Goal: Task Accomplishment & Management: Manage account settings

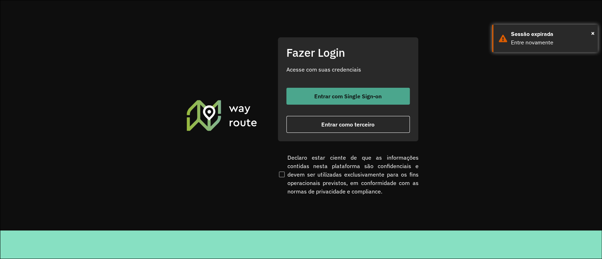
click at [333, 97] on span "Entrar com Single Sign-on" at bounding box center [347, 96] width 67 height 6
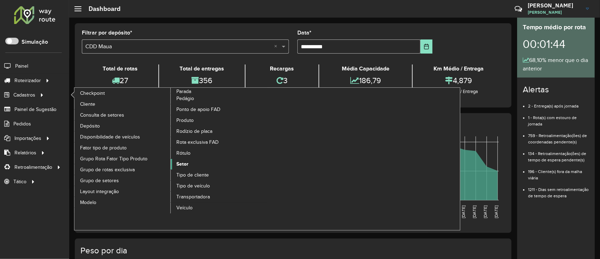
click at [199, 168] on link "Setor" at bounding box center [219, 164] width 97 height 11
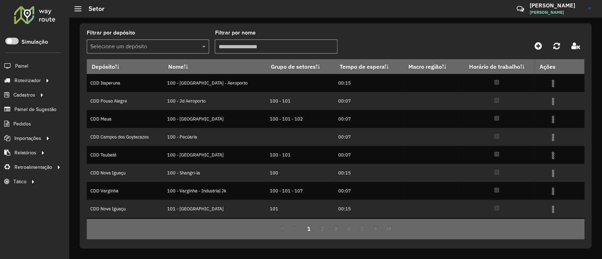
click at [175, 51] on div "Selecione um depósito" at bounding box center [148, 47] width 122 height 14
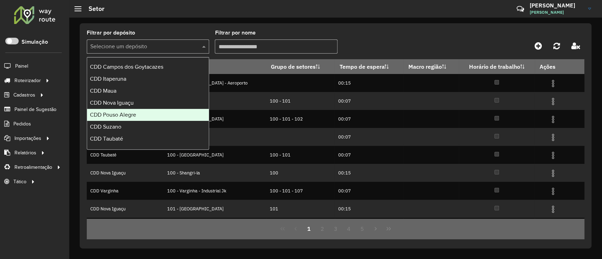
click at [147, 115] on div "CDD Pouso Alegre" at bounding box center [148, 115] width 122 height 12
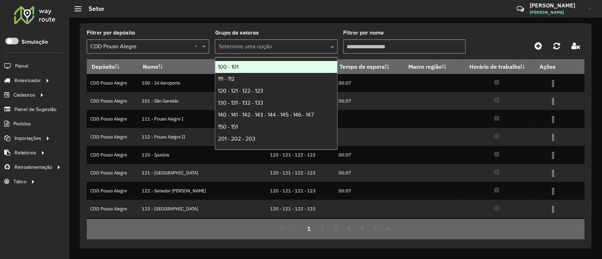
click at [273, 45] on input "text" at bounding box center [268, 47] width 101 height 8
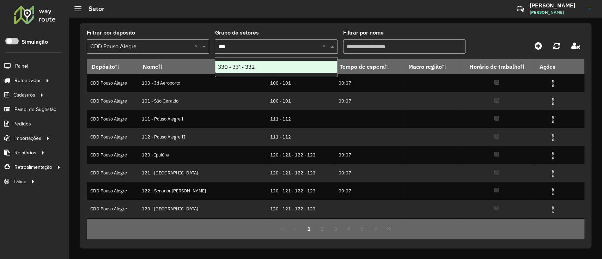
type input "***"
click at [367, 44] on input "Filtrar por nome" at bounding box center [404, 47] width 122 height 14
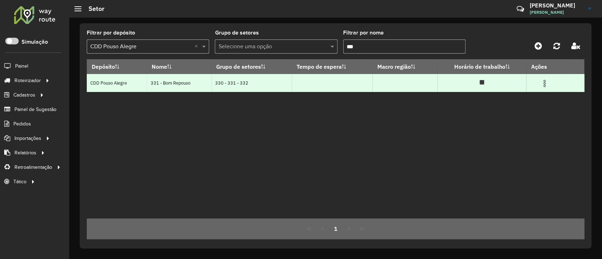
type input "***"
click at [545, 87] on img at bounding box center [544, 83] width 8 height 8
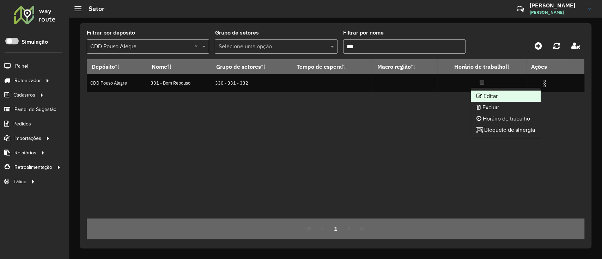
click at [516, 95] on li "Editar" at bounding box center [506, 96] width 70 height 11
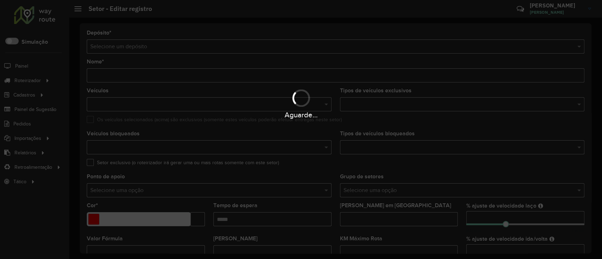
type input "**********"
type input "*******"
type input "**"
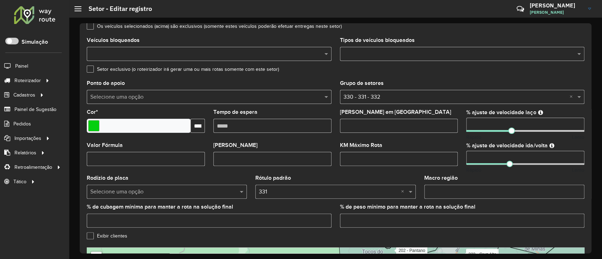
scroll to position [47, 0]
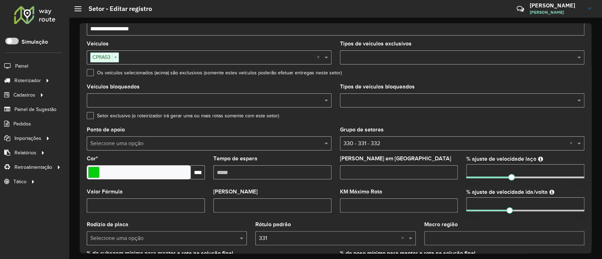
click at [148, 50] on div "CPI1A53 × ×" at bounding box center [209, 57] width 245 height 14
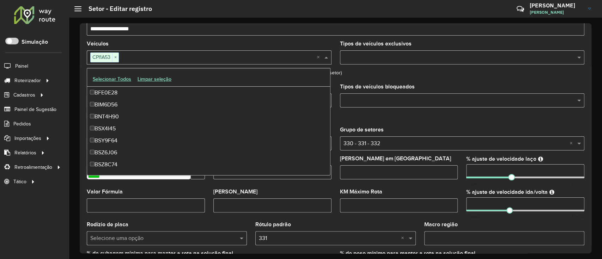
scroll to position [348, 0]
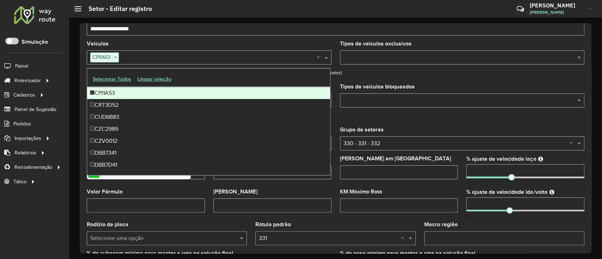
click at [148, 55] on input "text" at bounding box center [218, 58] width 198 height 8
paste input "*******"
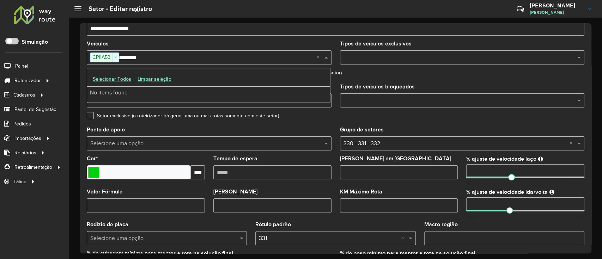
scroll to position [0, 0]
type input "*******"
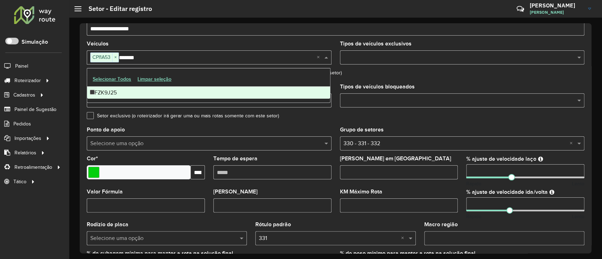
click at [116, 92] on div "FZK9J25" at bounding box center [208, 93] width 243 height 12
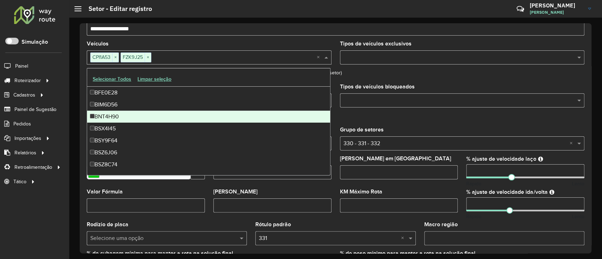
click at [408, 128] on div "Grupo de setores Selecione uma opção × 330 - 331 - 332 ×" at bounding box center [462, 138] width 245 height 23
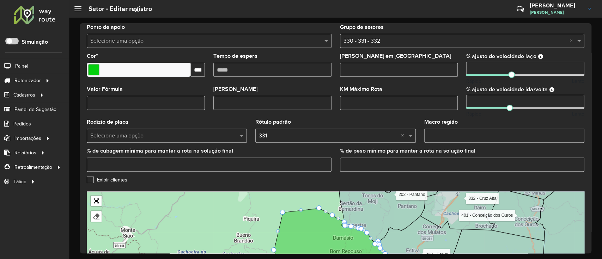
scroll to position [131, 0]
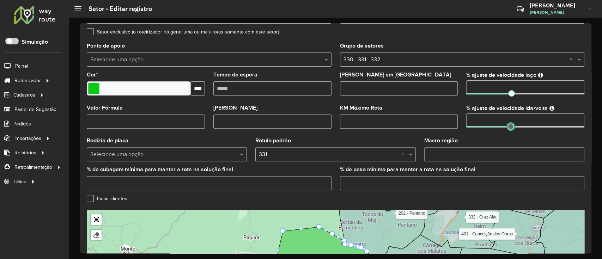
type input "**"
click at [508, 129] on span at bounding box center [510, 126] width 6 height 6
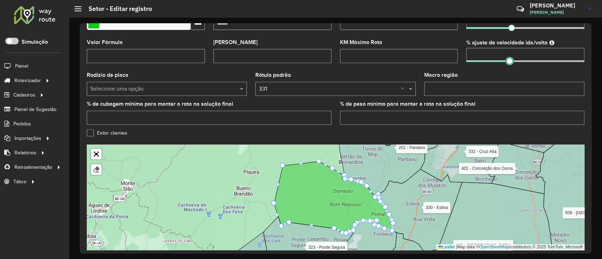
scroll to position [225, 0]
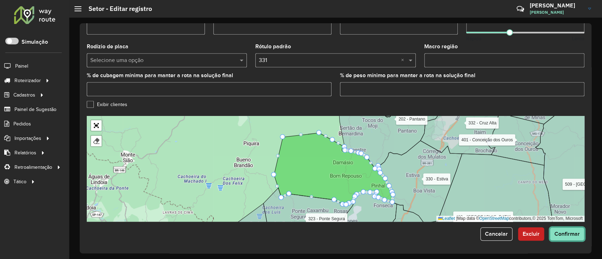
click at [564, 229] on button "Confirmar" at bounding box center [567, 234] width 35 height 13
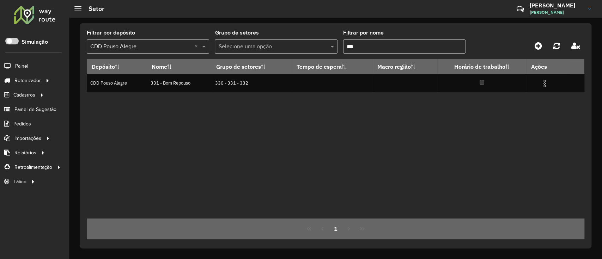
click at [405, 49] on input "***" at bounding box center [404, 47] width 122 height 14
paste input "****"
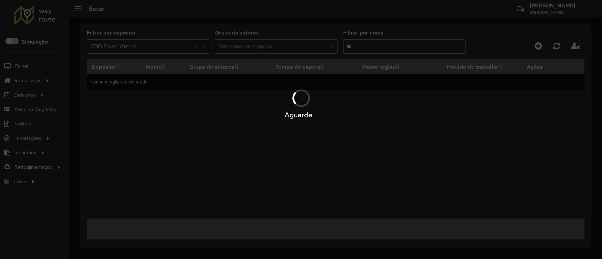
type input "*"
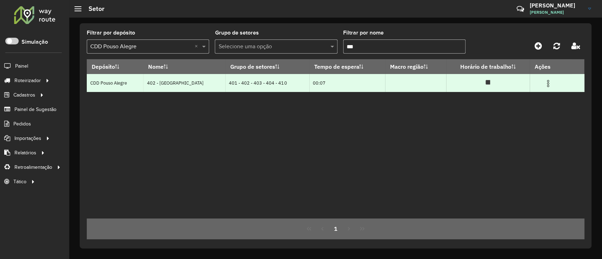
type input "***"
click at [548, 84] on img at bounding box center [548, 83] width 8 height 8
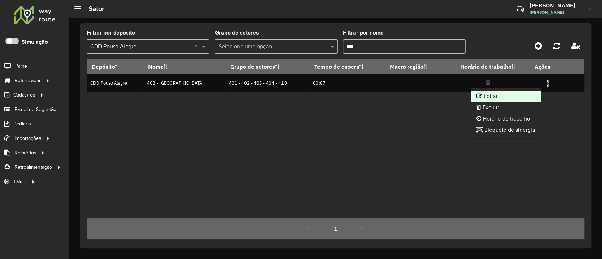
click at [519, 95] on li "Editar" at bounding box center [506, 96] width 70 height 11
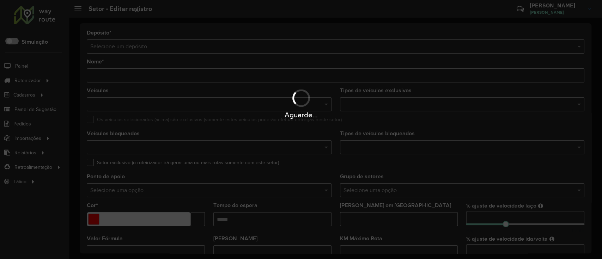
type input "**********"
type input "*******"
type input "*****"
type input "**"
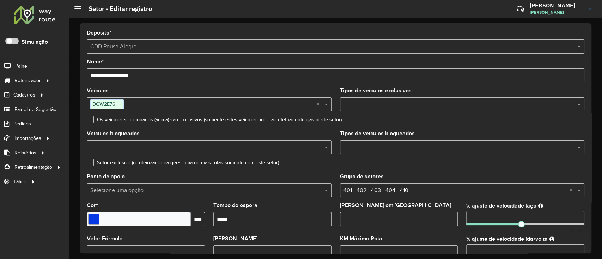
click at [155, 104] on input "text" at bounding box center [220, 105] width 193 height 8
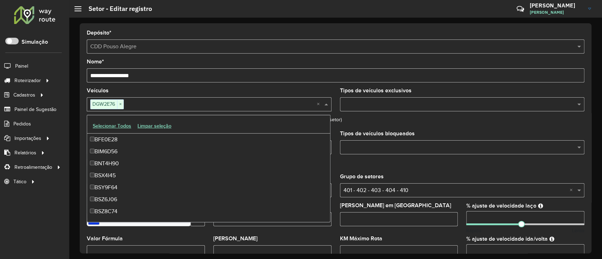
scroll to position [504, 0]
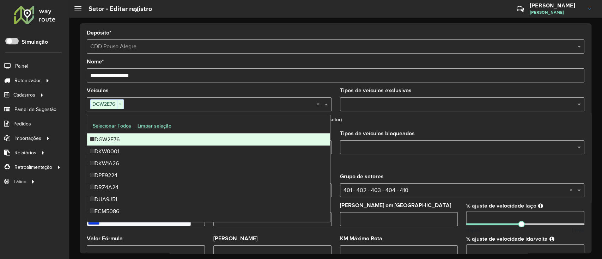
paste input "*******"
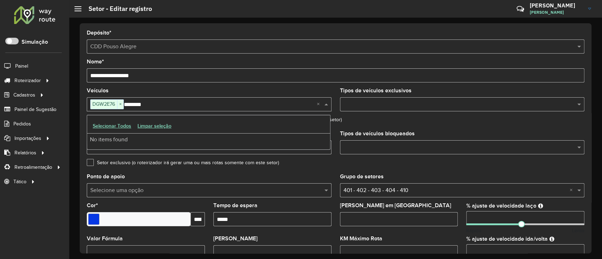
scroll to position [0, 0]
type input "*******"
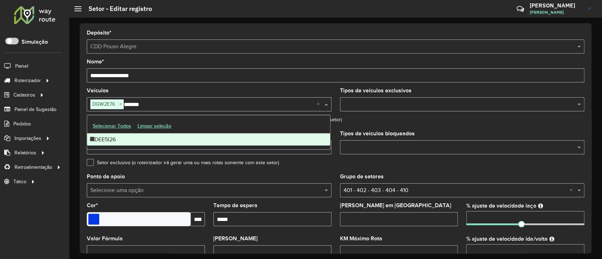
click at [116, 143] on div "DEE5I26" at bounding box center [208, 140] width 243 height 12
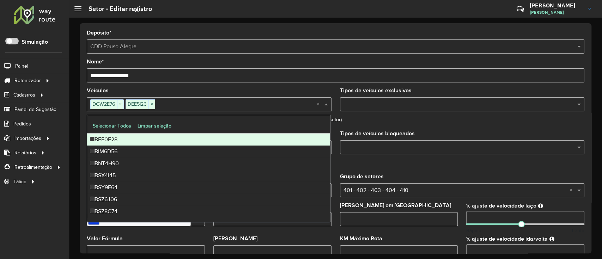
click at [381, 127] on formly-field "Os veículos selecionados (acima) são exclusivos (somente estes veículos poderão…" at bounding box center [336, 124] width 506 height 14
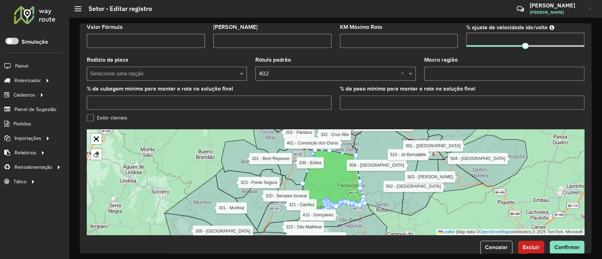
scroll to position [225, 0]
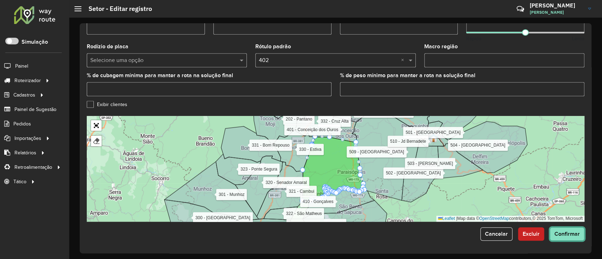
click at [564, 235] on span "Confirmar" at bounding box center [567, 234] width 25 height 6
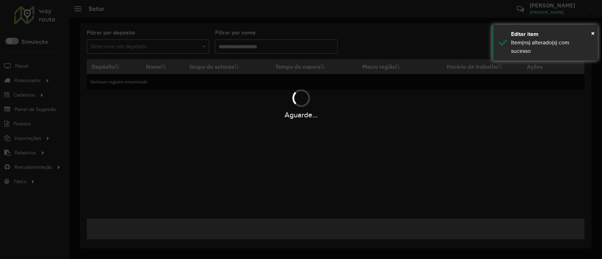
type input "***"
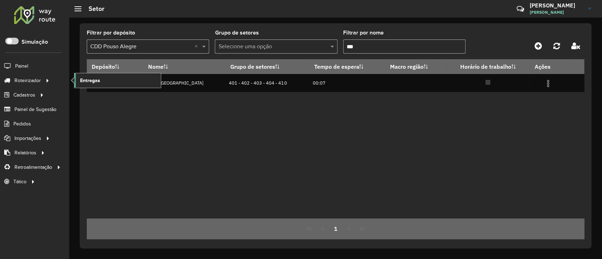
click at [90, 78] on span "Entregas" at bounding box center [90, 80] width 20 height 7
click at [422, 41] on input "***" at bounding box center [404, 47] width 122 height 14
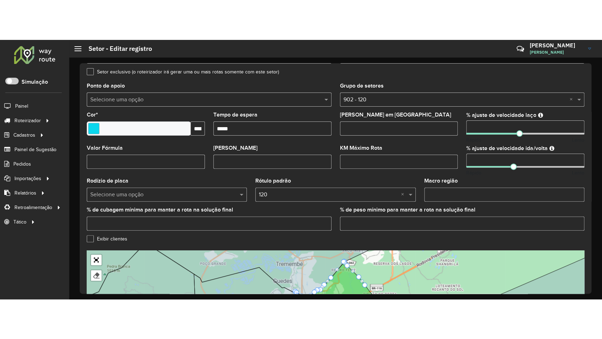
scroll to position [225, 0]
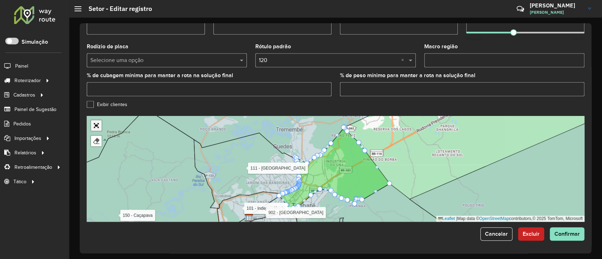
click at [94, 123] on link "Abrir mapa em tela cheia" at bounding box center [96, 125] width 11 height 11
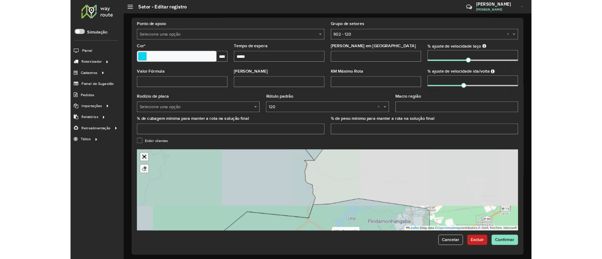
scroll to position [34, 0]
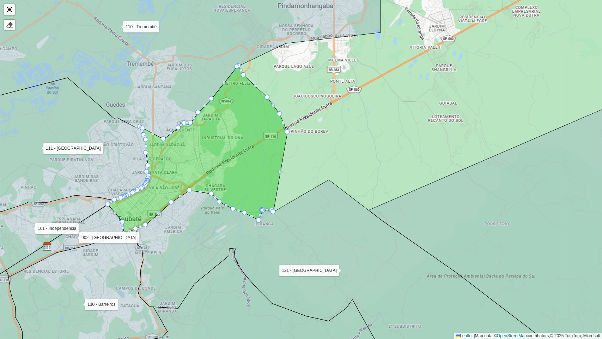
drag, startPoint x: 327, startPoint y: 180, endPoint x: 286, endPoint y: 132, distance: 62.8
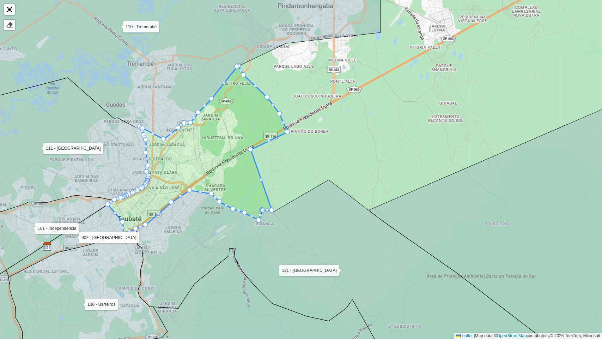
drag, startPoint x: 274, startPoint y: 211, endPoint x: 251, endPoint y: 149, distance: 66.4
drag, startPoint x: 272, startPoint y: 211, endPoint x: 229, endPoint y: 162, distance: 64.5
drag, startPoint x: 258, startPoint y: 218, endPoint x: 216, endPoint y: 170, distance: 64.0
drag, startPoint x: 262, startPoint y: 209, endPoint x: 252, endPoint y: 203, distance: 11.4
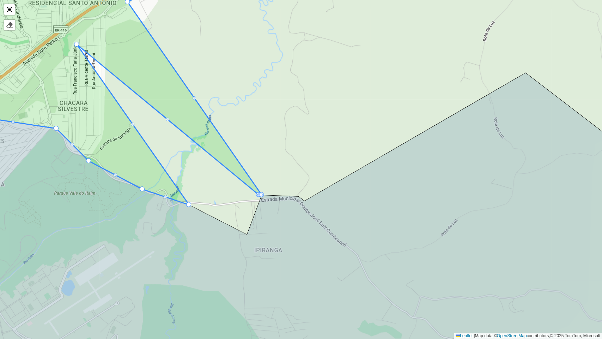
click at [260, 197] on div "100 - São Bento 101 - Independência 110 - Tremembé 111 - Parque Aeroporto- Quir…" at bounding box center [301, 169] width 602 height 339
click at [259, 197] on div "100 - São Bento 101 - Independência 110 - Tremembé 111 - Parque Aeroporto- Quir…" at bounding box center [301, 169] width 602 height 339
drag, startPoint x: 259, startPoint y: 196, endPoint x: 254, endPoint y: 193, distance: 5.2
click at [265, 194] on div "100 - São Bento 101 - Independência 110 - Tremembé 111 - Parque Aeroporto- Quir…" at bounding box center [301, 169] width 602 height 339
click at [263, 195] on div at bounding box center [262, 194] width 4 height 4
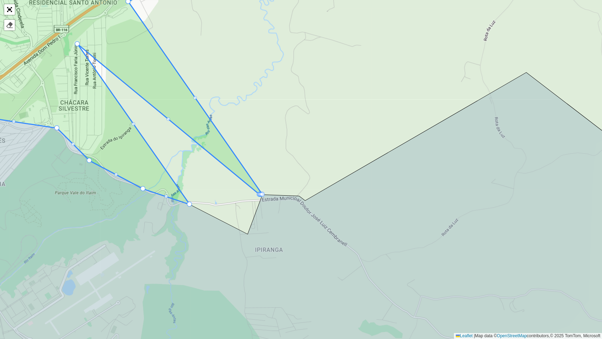
click at [260, 193] on div at bounding box center [262, 194] width 4 height 4
drag, startPoint x: 260, startPoint y: 194, endPoint x: 240, endPoint y: 204, distance: 22.9
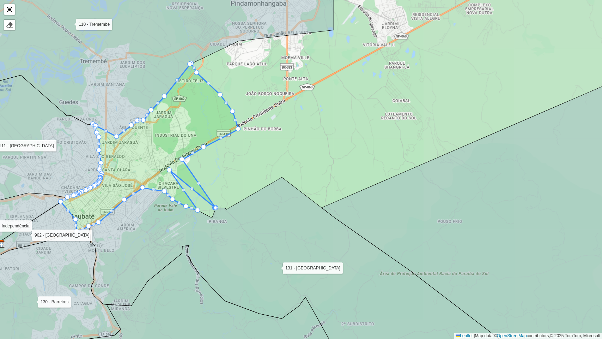
drag, startPoint x: 196, startPoint y: 228, endPoint x: 201, endPoint y: 229, distance: 5.7
click at [201, 229] on icon at bounding box center [302, 264] width 426 height 174
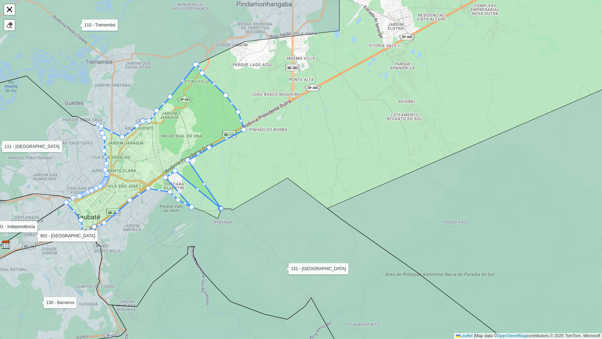
drag, startPoint x: 202, startPoint y: 211, endPoint x: 164, endPoint y: 178, distance: 50.5
drag, startPoint x: 189, startPoint y: 206, endPoint x: 160, endPoint y: 178, distance: 40.7
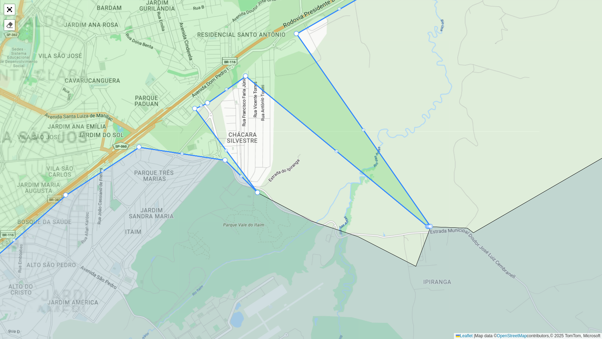
drag, startPoint x: 166, startPoint y: 200, endPoint x: 215, endPoint y: 220, distance: 53.3
click at [212, 223] on icon at bounding box center [350, 249] width 723 height 291
drag, startPoint x: 140, startPoint y: 144, endPoint x: 135, endPoint y: 144, distance: 4.6
drag, startPoint x: 139, startPoint y: 146, endPoint x: 137, endPoint y: 143, distance: 4.6
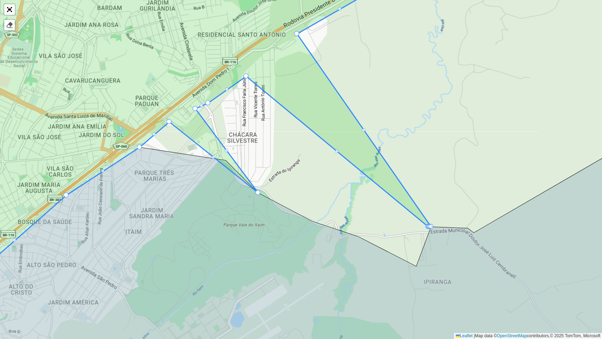
drag, startPoint x: 223, startPoint y: 157, endPoint x: 169, endPoint y: 121, distance: 64.9
drag, startPoint x: 216, startPoint y: 156, endPoint x: 180, endPoint y: 113, distance: 55.8
drag, startPoint x: 259, startPoint y: 190, endPoint x: 191, endPoint y: 113, distance: 102.5
drag, startPoint x: 226, startPoint y: 159, endPoint x: 185, endPoint y: 103, distance: 69.2
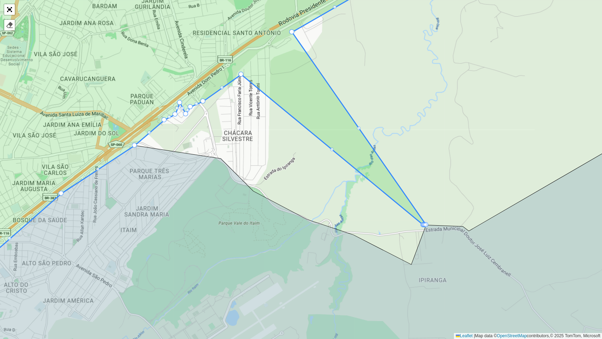
drag, startPoint x: 171, startPoint y: 124, endPoint x: 167, endPoint y: 123, distance: 5.0
click at [167, 123] on div "100 - São Bento 101 - Independência 110 - Tremembé 111 - Parque Aeroporto- Quir…" at bounding box center [301, 169] width 602 height 339
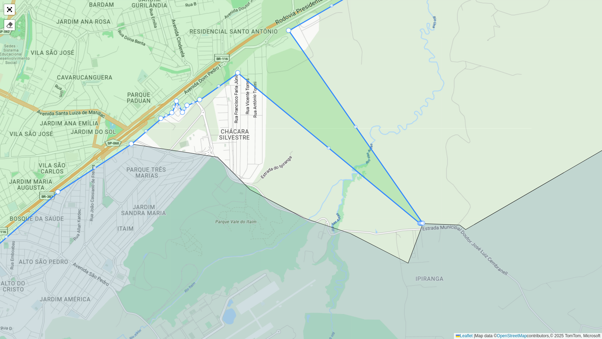
click at [162, 121] on div "100 - São Bento 101 - Independência 110 - Tremembé 111 - Parque Aeroporto- Quir…" at bounding box center [301, 169] width 602 height 339
drag, startPoint x: 161, startPoint y: 118, endPoint x: 153, endPoint y: 118, distance: 7.4
drag, startPoint x: 170, startPoint y: 112, endPoint x: 167, endPoint y: 109, distance: 4.2
drag, startPoint x: 181, startPoint y: 114, endPoint x: 184, endPoint y: 95, distance: 19.2
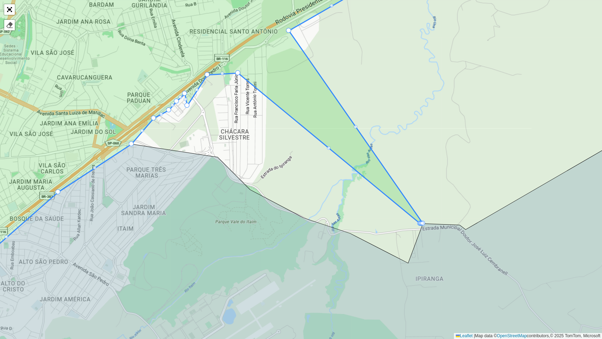
drag, startPoint x: 199, startPoint y: 100, endPoint x: 206, endPoint y: 75, distance: 26.1
drag, startPoint x: 187, startPoint y: 105, endPoint x: 194, endPoint y: 86, distance: 20.3
drag, startPoint x: 424, startPoint y: 223, endPoint x: 427, endPoint y: 227, distance: 4.7
drag, startPoint x: 423, startPoint y: 221, endPoint x: 438, endPoint y: 217, distance: 15.7
click at [430, 225] on icon at bounding box center [301, 244] width 723 height 258
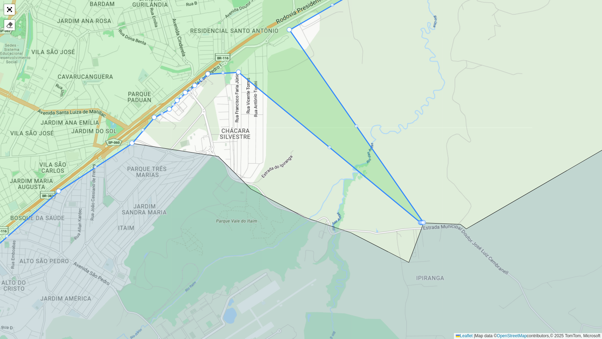
drag, startPoint x: 423, startPoint y: 223, endPoint x: 415, endPoint y: 233, distance: 13.0
click at [424, 220] on div at bounding box center [423, 222] width 5 height 5
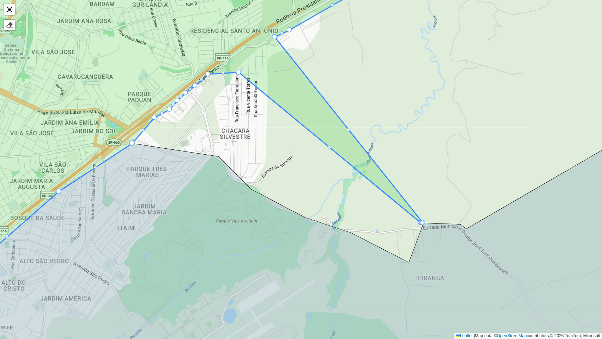
drag, startPoint x: 424, startPoint y: 220, endPoint x: 276, endPoint y: 35, distance: 237.9
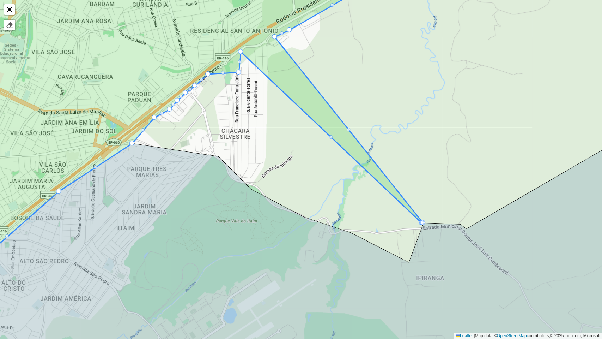
drag, startPoint x: 418, startPoint y: 223, endPoint x: 238, endPoint y: 52, distance: 248.1
drag, startPoint x: 238, startPoint y: 73, endPoint x: 229, endPoint y: 62, distance: 14.5
drag, startPoint x: 423, startPoint y: 221, endPoint x: 418, endPoint y: 219, distance: 4.9
drag, startPoint x: 425, startPoint y: 220, endPoint x: 272, endPoint y: 40, distance: 236.8
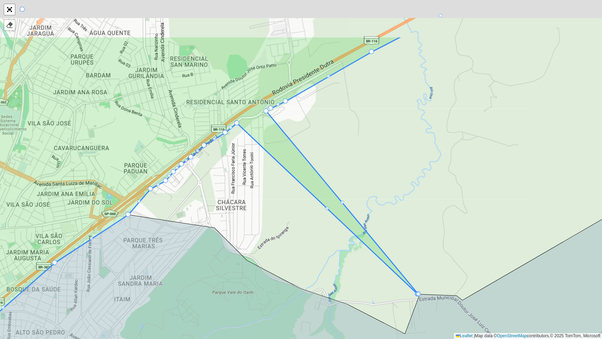
drag, startPoint x: 427, startPoint y: 107, endPoint x: 421, endPoint y: 153, distance: 45.9
click at [421, 155] on div "100 - São Bento 101 - Independência 110 - Tremembé 111 - Parque Aeroporto- Quir…" at bounding box center [301, 169] width 602 height 339
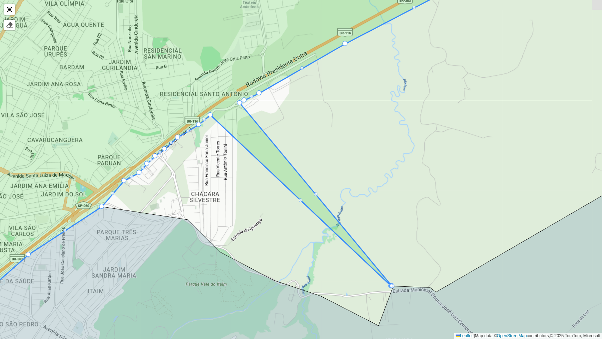
drag, startPoint x: 416, startPoint y: 320, endPoint x: 400, endPoint y: 288, distance: 36.8
click at [397, 259] on icon at bounding box center [286, 256] width 709 height 166
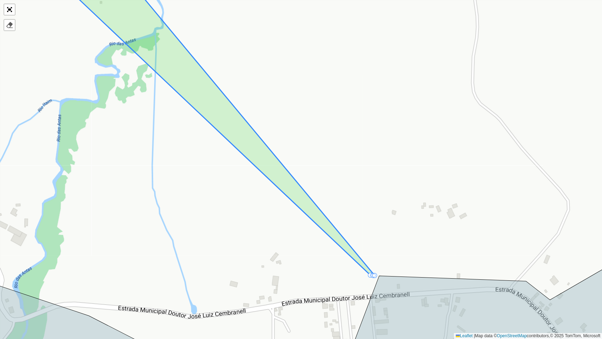
drag, startPoint x: 381, startPoint y: 291, endPoint x: 370, endPoint y: 278, distance: 17.8
click at [370, 259] on div "100 - São Bento 101 - Independência 110 - Tremembé 111 - Parque Aeroporto- Quir…" at bounding box center [301, 169] width 602 height 339
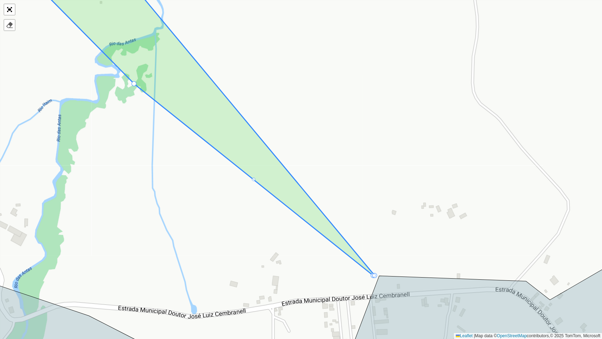
drag, startPoint x: 370, startPoint y: 273, endPoint x: 126, endPoint y: 76, distance: 314.1
drag, startPoint x: 372, startPoint y: 275, endPoint x: 347, endPoint y: 257, distance: 31.0
click at [376, 259] on div "100 - São Bento 101 - Independência 110 - Tremembé 111 - Parque Aeroporto- Quir…" at bounding box center [301, 169] width 602 height 339
click at [377, 259] on div "100 - São Bento 101 - Independência 110 - Tremembé 111 - Parque Aeroporto- Quir…" at bounding box center [301, 169] width 602 height 339
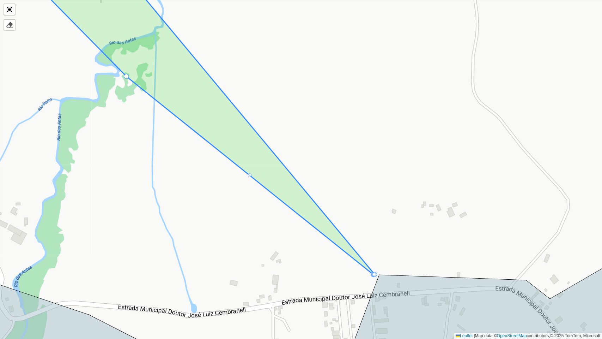
click at [374, 259] on div at bounding box center [375, 274] width 4 height 4
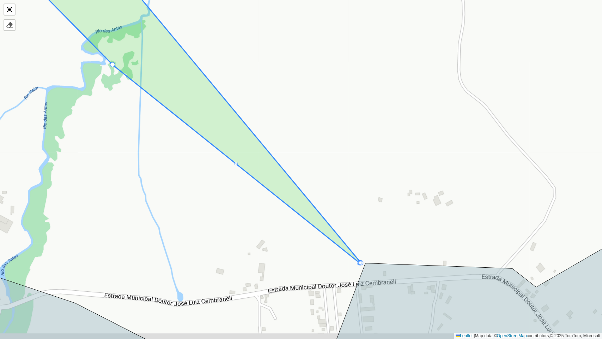
drag, startPoint x: 372, startPoint y: 278, endPoint x: 356, endPoint y: 270, distance: 18.6
click at [356, 259] on div "100 - São Bento 101 - Independência 110 - Tremembé 111 - Parque Aeroporto- Quir…" at bounding box center [301, 169] width 602 height 339
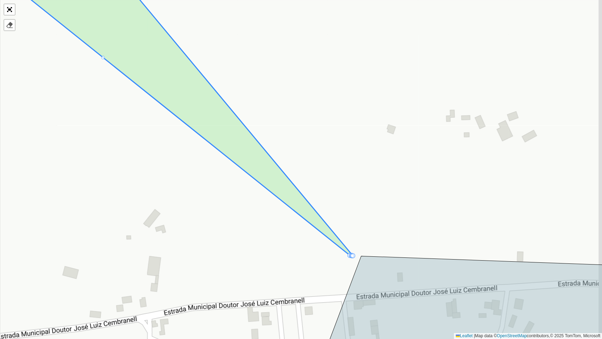
drag, startPoint x: 353, startPoint y: 264, endPoint x: 347, endPoint y: 256, distance: 9.5
click at [347, 256] on div "100 - São Bento 101 - Independência 110 - Tremembé 111 - Parque Aeroporto- Quir…" at bounding box center [301, 169] width 602 height 339
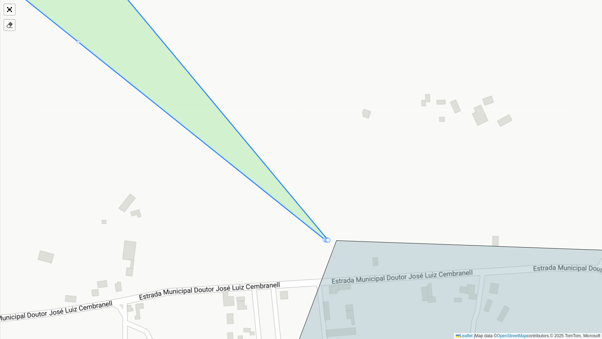
drag, startPoint x: 347, startPoint y: 251, endPoint x: 319, endPoint y: 236, distance: 31.6
click at [319, 236] on icon at bounding box center [147, 95] width 364 height 289
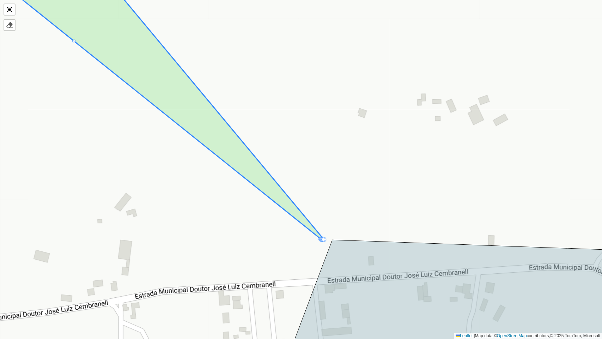
drag, startPoint x: 320, startPoint y: 240, endPoint x: 277, endPoint y: 210, distance: 52.0
click at [13, 154] on div at bounding box center [13, 154] width 0 height 0
drag, startPoint x: 320, startPoint y: 238, endPoint x: 306, endPoint y: 229, distance: 17.0
click at [322, 238] on div at bounding box center [324, 239] width 4 height 4
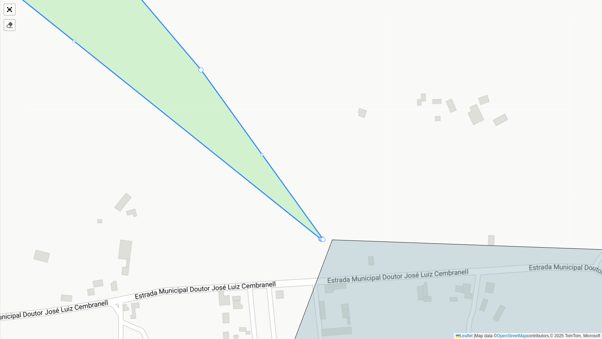
drag, startPoint x: 322, startPoint y: 238, endPoint x: 202, endPoint y: 70, distance: 206.7
drag, startPoint x: 322, startPoint y: 237, endPoint x: 264, endPoint y: 123, distance: 127.8
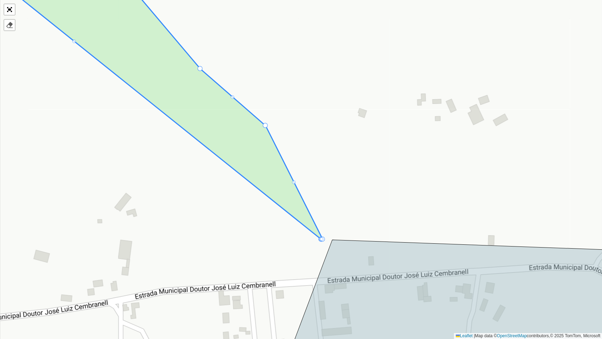
drag, startPoint x: 322, startPoint y: 238, endPoint x: 272, endPoint y: 186, distance: 72.6
click at [324, 241] on div "100 - São Bento 101 - Independência 110 - Tremembé 111 - Parque Aeroporto- Quir…" at bounding box center [301, 169] width 602 height 339
drag, startPoint x: 324, startPoint y: 240, endPoint x: 308, endPoint y: 158, distance: 84.1
click at [319, 240] on div "100 - São Bento 101 - Independência 110 - Tremembé 111 - Parque Aeroporto- Quir…" at bounding box center [301, 169] width 602 height 339
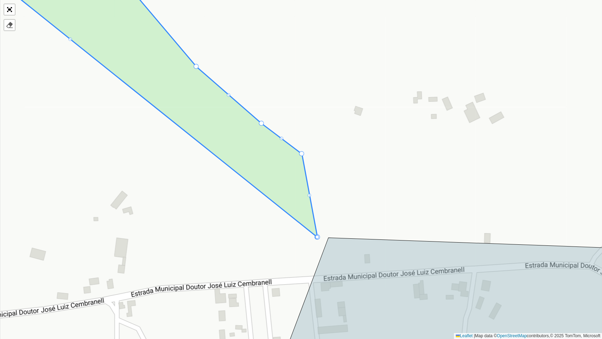
drag, startPoint x: 316, startPoint y: 237, endPoint x: 293, endPoint y: 204, distance: 40.4
click at [320, 236] on div at bounding box center [317, 236] width 5 height 5
drag, startPoint x: 319, startPoint y: 236, endPoint x: 306, endPoint y: 216, distance: 23.6
click at [319, 238] on div at bounding box center [317, 236] width 5 height 5
drag, startPoint x: 319, startPoint y: 237, endPoint x: 280, endPoint y: 164, distance: 82.7
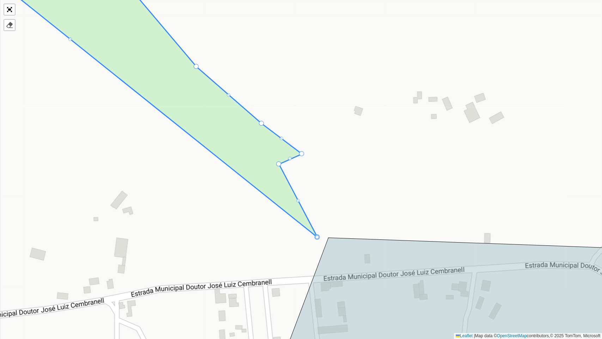
drag, startPoint x: 318, startPoint y: 237, endPoint x: 289, endPoint y: 211, distance: 39.7
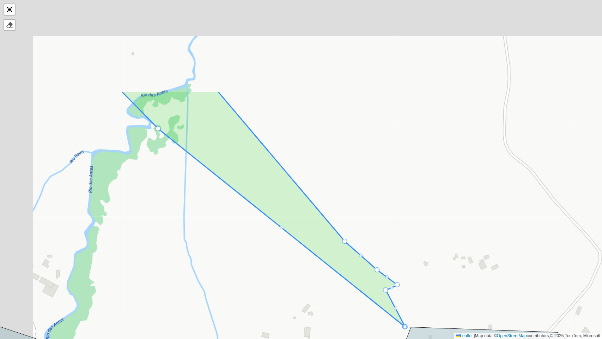
drag, startPoint x: 394, startPoint y: 102, endPoint x: 442, endPoint y: 229, distance: 135.9
click at [459, 244] on div "100 - São Bento 101 - Independência 110 - Tremembé 111 - Parque Aeroporto- Quir…" at bounding box center [301, 169] width 602 height 339
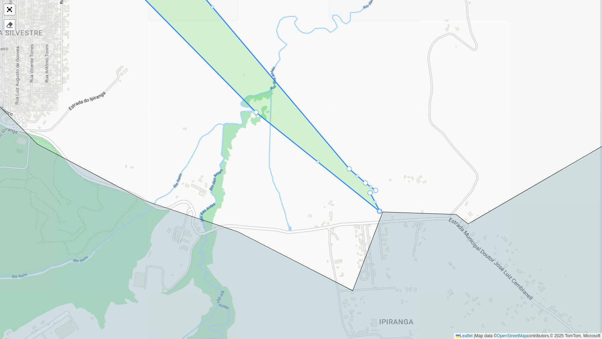
drag, startPoint x: 364, startPoint y: 78, endPoint x: 283, endPoint y: 72, distance: 81.7
click at [283, 72] on div "100 - São Bento 101 - Independência 110 - Tremembé 111 - Parque Aeroporto- Quir…" at bounding box center [301, 169] width 602 height 339
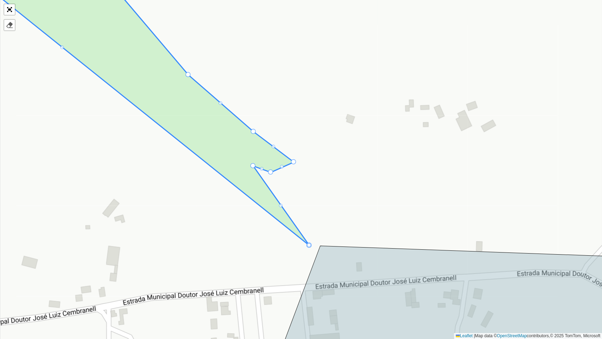
drag, startPoint x: 310, startPoint y: 247, endPoint x: 254, endPoint y: 168, distance: 97.2
drag, startPoint x: 309, startPoint y: 245, endPoint x: 290, endPoint y: 236, distance: 20.8
click at [309, 245] on div at bounding box center [309, 245] width 4 height 4
drag, startPoint x: 307, startPoint y: 245, endPoint x: 246, endPoint y: 174, distance: 93.8
drag, startPoint x: 309, startPoint y: 246, endPoint x: 277, endPoint y: 213, distance: 46.2
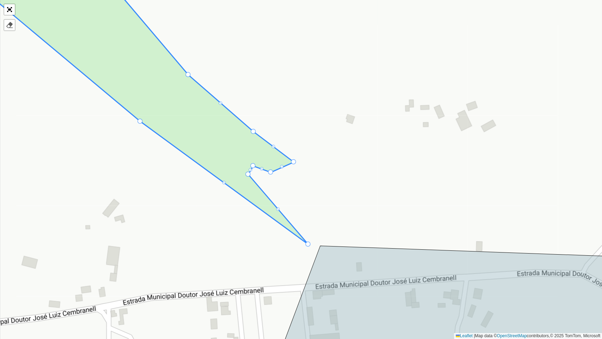
drag, startPoint x: 309, startPoint y: 246, endPoint x: 127, endPoint y: 121, distance: 220.7
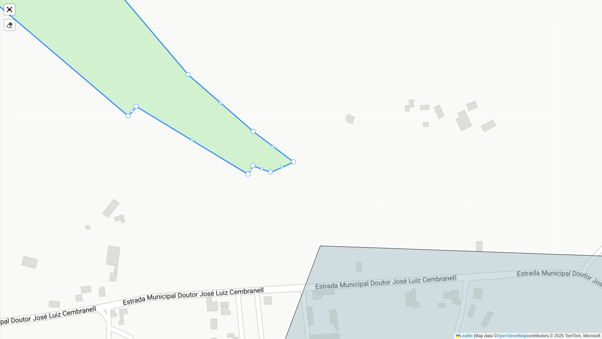
drag, startPoint x: 307, startPoint y: 242, endPoint x: 134, endPoint y: 102, distance: 222.5
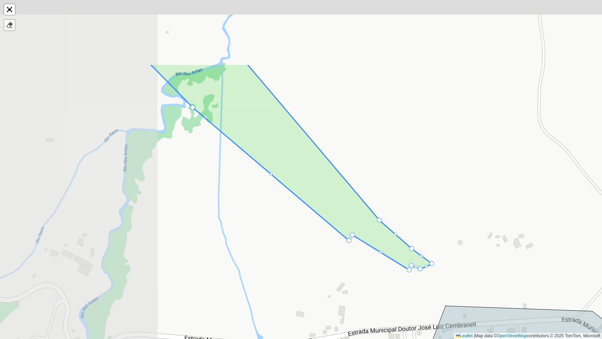
drag, startPoint x: 177, startPoint y: 222, endPoint x: 336, endPoint y: 286, distance: 172.2
click at [345, 259] on div "100 - São Bento 101 - Independência 110 - Tremembé 111 - Parque Aeroporto- Quir…" at bounding box center [301, 169] width 602 height 339
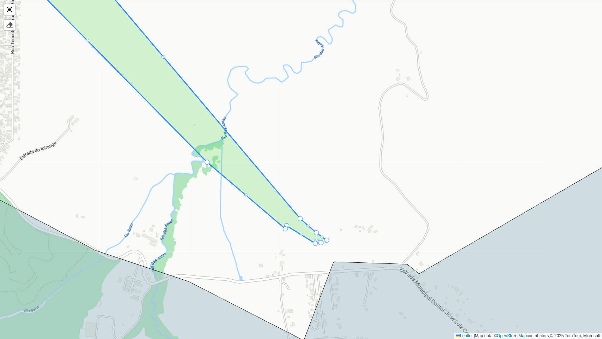
drag, startPoint x: 220, startPoint y: 273, endPoint x: 249, endPoint y: 292, distance: 35.1
click at [249, 259] on div "100 - São Bento 101 - Independência 110 - Tremembé 111 - Parque Aeroporto- Quir…" at bounding box center [301, 169] width 602 height 339
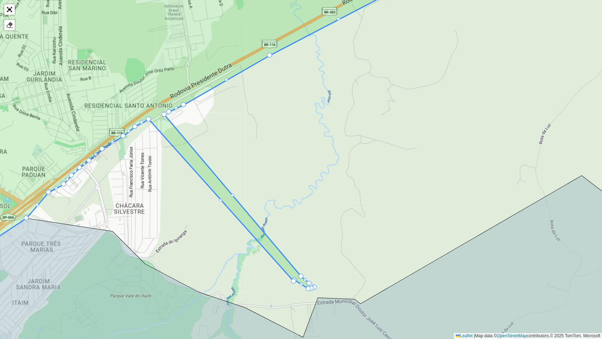
drag, startPoint x: 254, startPoint y: 246, endPoint x: 148, endPoint y: 117, distance: 166.7
drag, startPoint x: 294, startPoint y: 280, endPoint x: 159, endPoint y: 119, distance: 210.7
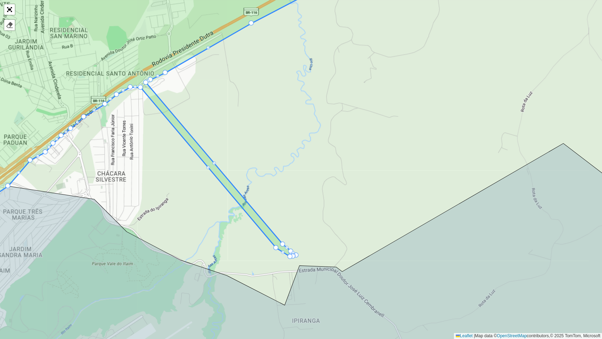
drag, startPoint x: 293, startPoint y: 275, endPoint x: 274, endPoint y: 243, distance: 37.0
click at [274, 243] on icon at bounding box center [155, 95] width 470 height 324
drag, startPoint x: 276, startPoint y: 248, endPoint x: 141, endPoint y: 83, distance: 212.4
click at [296, 259] on div "100 - São Bento 101 - Independência 110 - Tremembé 111 - Parque Aeroporto- Quir…" at bounding box center [301, 169] width 602 height 339
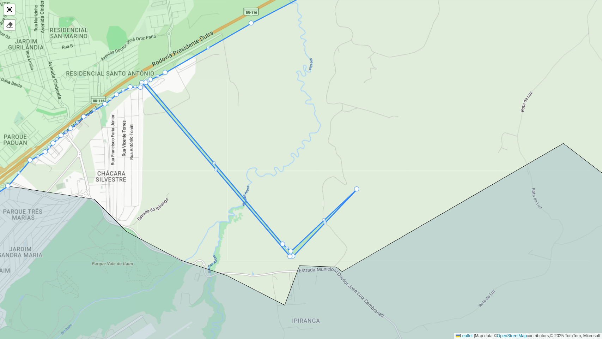
drag, startPoint x: 297, startPoint y: 252, endPoint x: 358, endPoint y: 186, distance: 89.6
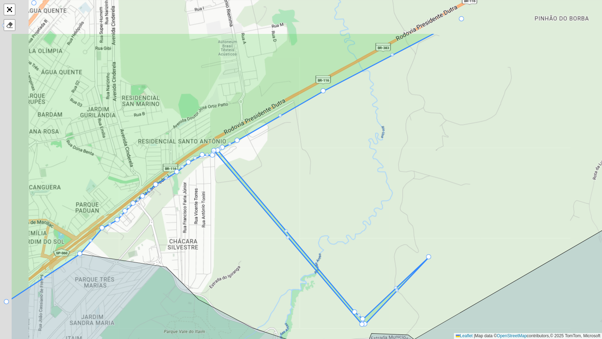
drag, startPoint x: 272, startPoint y: 155, endPoint x: 350, endPoint y: 228, distance: 106.3
click at [350, 228] on div "100 - São Bento 101 - Independência 110 - Tremembé 111 - Parque Aeroporto- Quir…" at bounding box center [301, 169] width 602 height 339
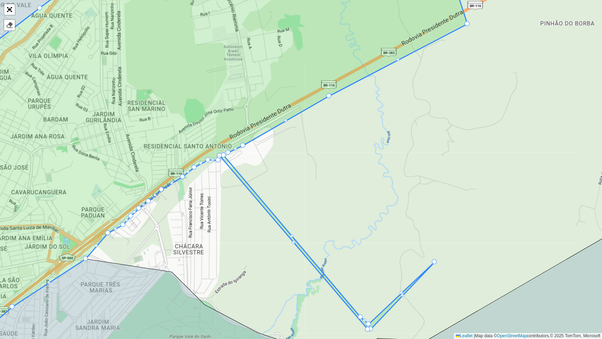
drag, startPoint x: 367, startPoint y: 231, endPoint x: 365, endPoint y: 217, distance: 14.2
click at [365, 217] on div "100 - São Bento 101 - Independência 110 - Tremembé 111 - Parque Aeroporto- Quir…" at bounding box center [301, 169] width 602 height 339
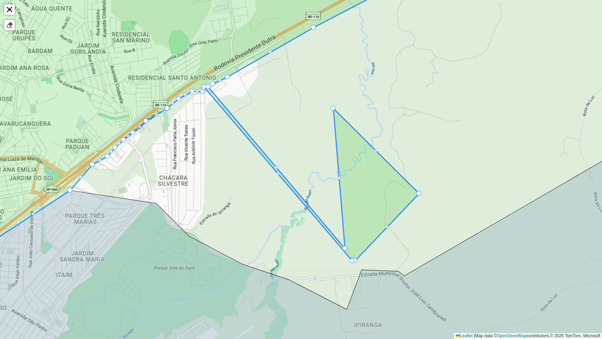
drag, startPoint x: 354, startPoint y: 255, endPoint x: 376, endPoint y: 130, distance: 127.3
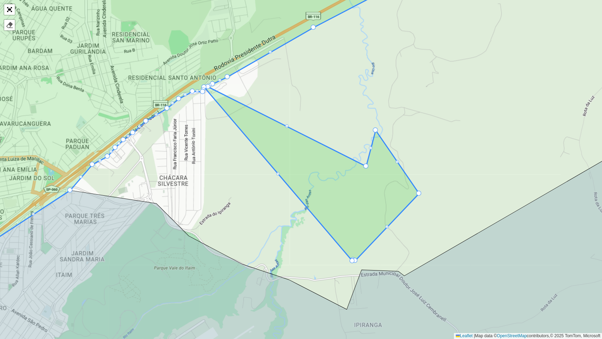
drag, startPoint x: 345, startPoint y: 248, endPoint x: 376, endPoint y: 127, distance: 125.4
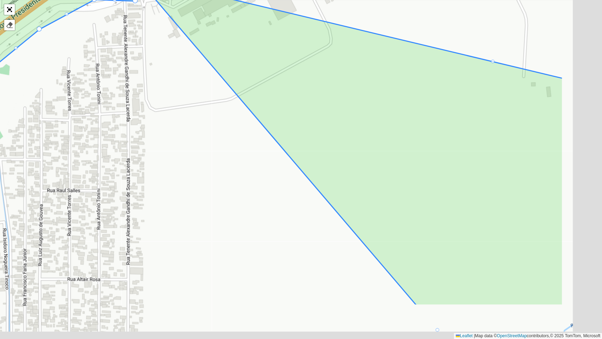
drag, startPoint x: 294, startPoint y: 199, endPoint x: 200, endPoint y: 140, distance: 110.8
click at [202, 140] on div "100 - São Bento 101 - Independência 110 - Tremembé 111 - Parque Aeroporto- Quir…" at bounding box center [301, 169] width 602 height 339
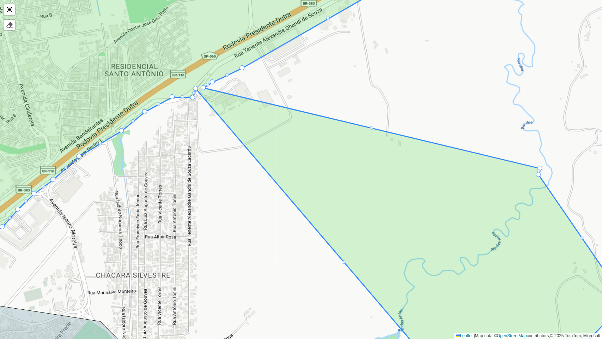
drag, startPoint x: 316, startPoint y: 266, endPoint x: 272, endPoint y: 225, distance: 60.4
click at [272, 225] on div "100 - São Bento 101 - Independência 110 - Tremembé 111 - Parque Aeroporto- Quir…" at bounding box center [301, 169] width 602 height 339
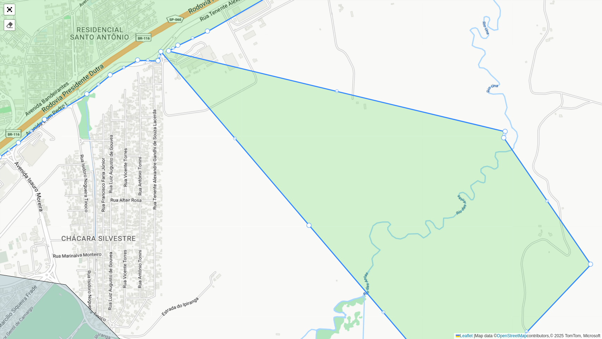
drag, startPoint x: 310, startPoint y: 224, endPoint x: 273, endPoint y: 194, distance: 47.9
click at [308, 225] on div at bounding box center [309, 225] width 5 height 5
drag, startPoint x: 308, startPoint y: 225, endPoint x: 167, endPoint y: 54, distance: 222.0
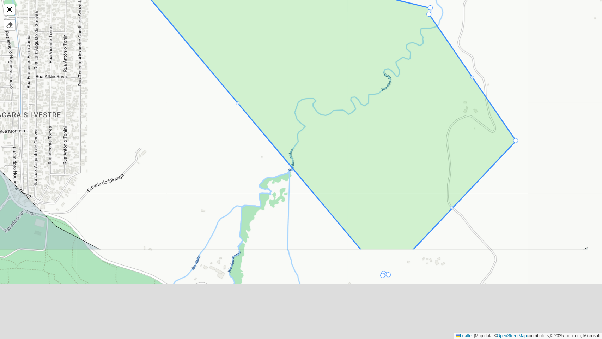
drag, startPoint x: 248, startPoint y: 218, endPoint x: 216, endPoint y: 133, distance: 90.9
click at [176, 98] on div "100 - São Bento 101 - Independência 110 - Tremembé 111 - Parque Aeroporto- Quir…" at bounding box center [301, 169] width 602 height 339
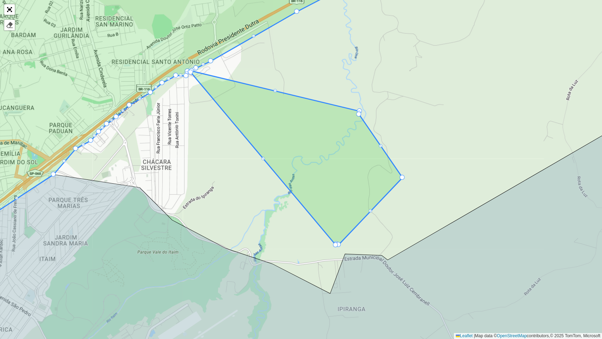
drag, startPoint x: 362, startPoint y: 257, endPoint x: 347, endPoint y: 237, distance: 24.9
click at [336, 246] on div "100 - São Bento 101 - Independência 110 - Tremembé 111 - Parque Aeroporto- Quir…" at bounding box center [301, 169] width 602 height 339
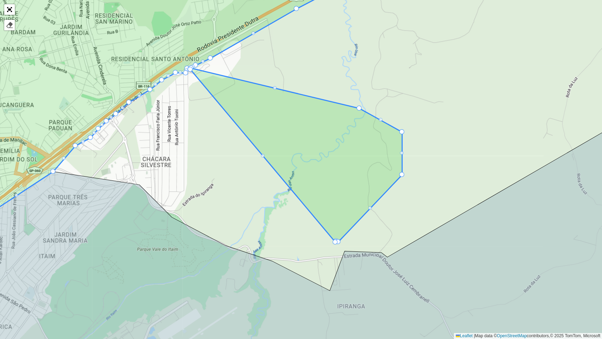
drag, startPoint x: 359, startPoint y: 109, endPoint x: 402, endPoint y: 130, distance: 48.0
drag, startPoint x: 358, startPoint y: 107, endPoint x: 191, endPoint y: 65, distance: 171.9
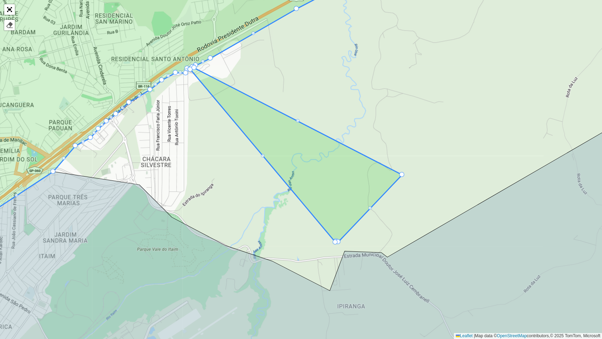
drag, startPoint x: 401, startPoint y: 130, endPoint x: 193, endPoint y: 66, distance: 217.5
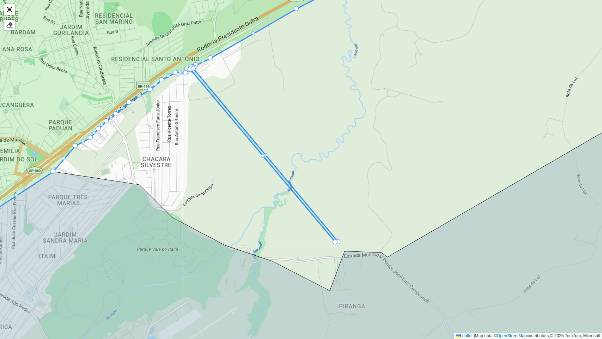
drag, startPoint x: 403, startPoint y: 173, endPoint x: 193, endPoint y: 66, distance: 236.0
drag, startPoint x: 335, startPoint y: 242, endPoint x: 192, endPoint y: 71, distance: 223.1
drag, startPoint x: 340, startPoint y: 242, endPoint x: 193, endPoint y: 68, distance: 228.3
drag, startPoint x: 338, startPoint y: 240, endPoint x: 192, endPoint y: 65, distance: 228.2
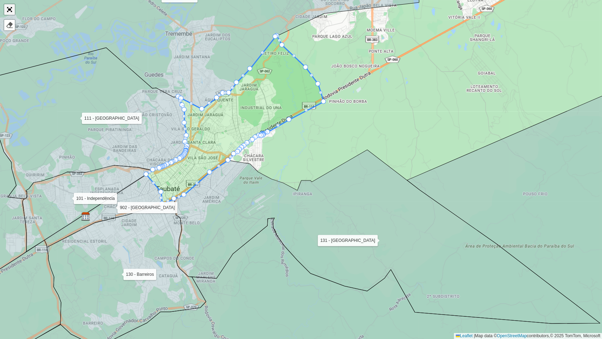
click at [10, 8] on link "Abrir mapa em tela cheia" at bounding box center [9, 9] width 11 height 11
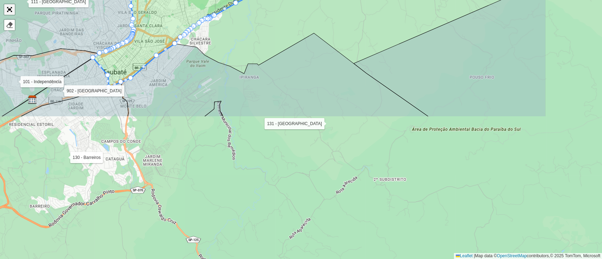
scroll to position [225, 0]
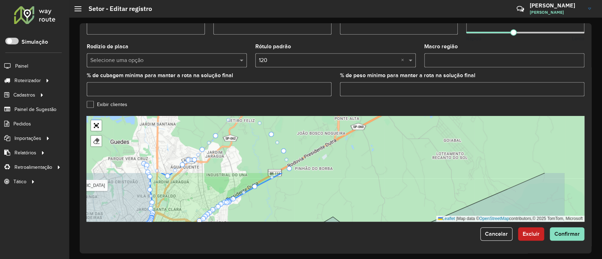
drag, startPoint x: 374, startPoint y: 154, endPoint x: 349, endPoint y: 199, distance: 51.8
click at [339, 205] on div "100 - São Bento 101 - Independência 110 - Tremembé 111 - Parque Aeroporto- Quir…" at bounding box center [336, 169] width 498 height 106
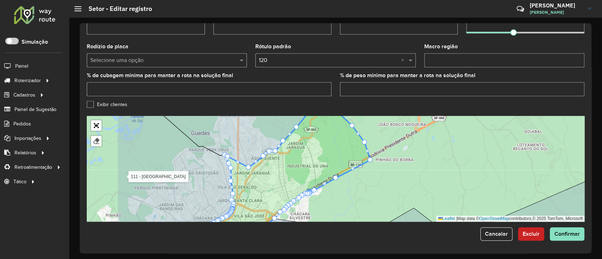
drag, startPoint x: 342, startPoint y: 191, endPoint x: 368, endPoint y: 117, distance: 78.8
click at [368, 117] on div "100 - São Bento 101 - Independência 110 - Tremembé 111 - Parque Aeroporto- Quir…" at bounding box center [336, 169] width 498 height 106
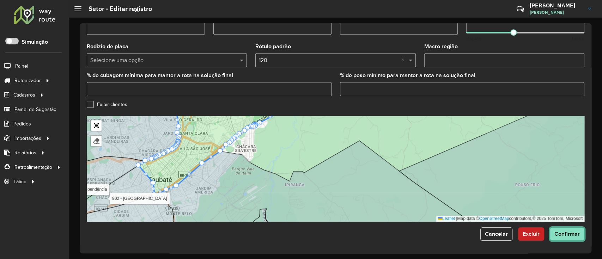
click at [559, 231] on span "Confirmar" at bounding box center [567, 234] width 25 height 6
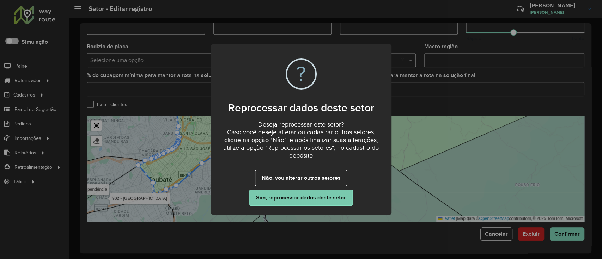
click at [325, 195] on button "Sim, reprocessar dados deste setor" at bounding box center [300, 198] width 103 height 16
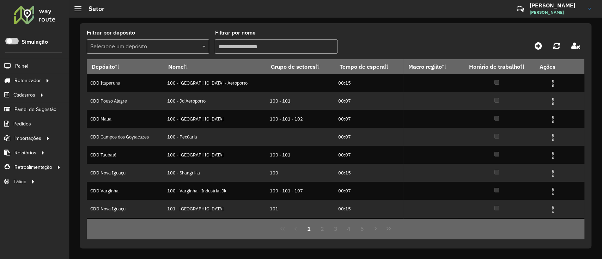
click at [251, 49] on input "Filtrar por nome" at bounding box center [276, 47] width 122 height 14
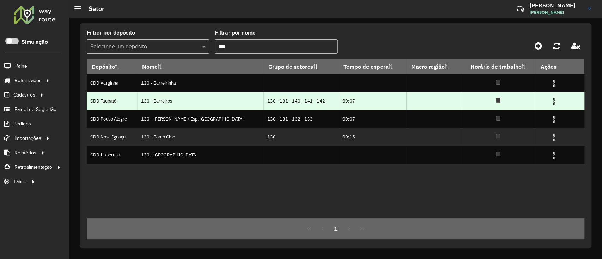
type input "***"
click at [543, 101] on td at bounding box center [557, 101] width 42 height 18
click at [550, 103] on img at bounding box center [554, 101] width 8 height 8
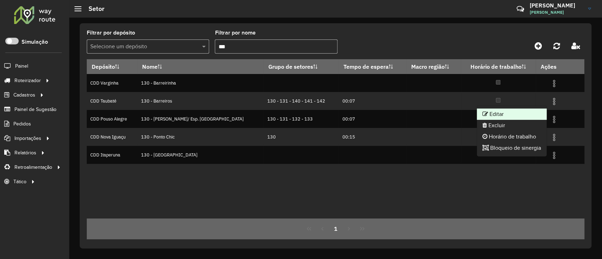
click at [520, 111] on li "Editar" at bounding box center [512, 114] width 70 height 11
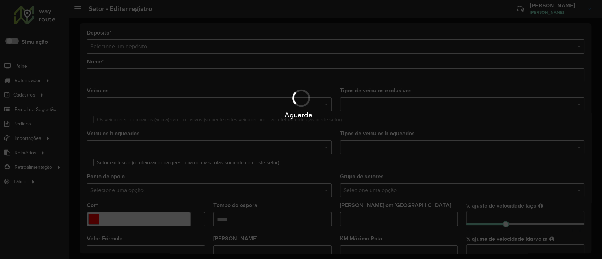
type input "**********"
type input "*******"
type input "*****"
type input "**"
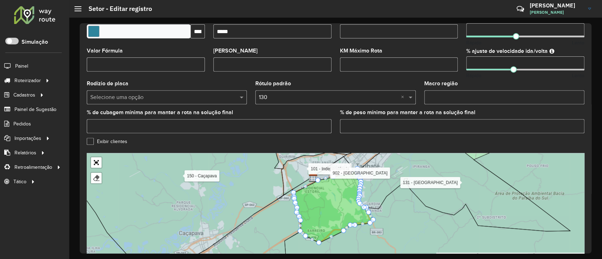
scroll to position [193, 0]
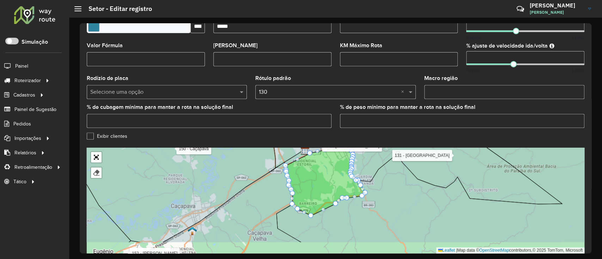
drag, startPoint x: 403, startPoint y: 232, endPoint x: 394, endPoint y: 210, distance: 23.3
click at [394, 210] on icon at bounding box center [450, 179] width 346 height 128
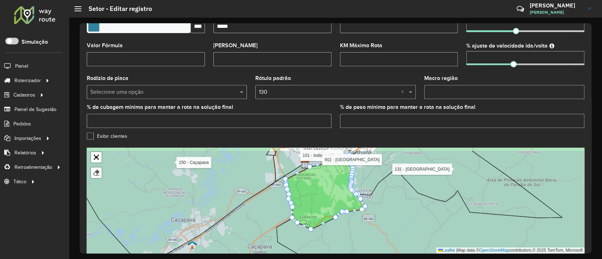
drag, startPoint x: 404, startPoint y: 194, endPoint x: 395, endPoint y: 234, distance: 40.8
click at [395, 234] on icon at bounding box center [454, 215] width 354 height 128
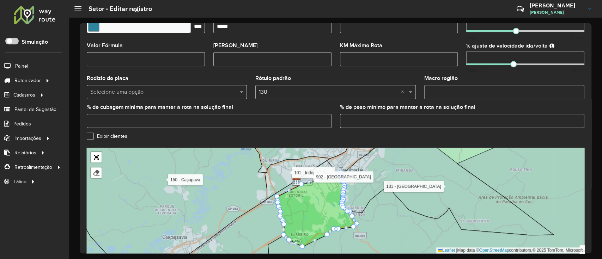
drag, startPoint x: 400, startPoint y: 221, endPoint x: 400, endPoint y: 212, distance: 8.8
click at [400, 212] on icon at bounding box center [449, 192] width 362 height 128
click at [386, 219] on icon at bounding box center [449, 201] width 362 height 128
click at [434, 184] on icon at bounding box center [447, 186] width 213 height 98
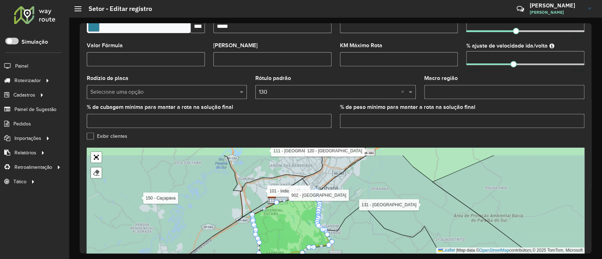
drag, startPoint x: 386, startPoint y: 207, endPoint x: 354, endPoint y: 231, distance: 39.9
click at [354, 231] on icon at bounding box center [424, 219] width 362 height 128
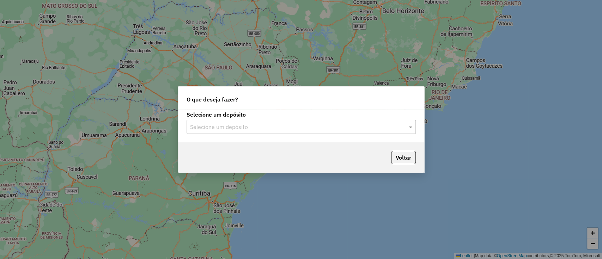
click at [268, 125] on input "text" at bounding box center [294, 127] width 208 height 8
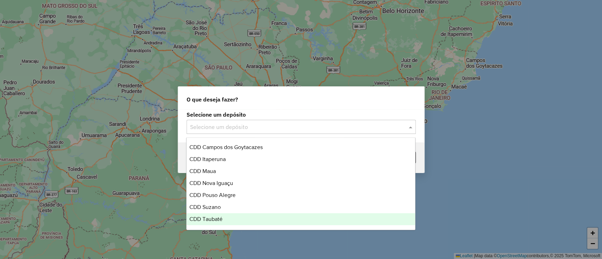
click at [227, 219] on div "CDD Taubaté" at bounding box center [301, 219] width 229 height 12
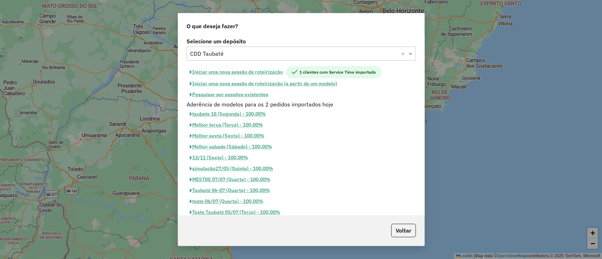
click at [250, 92] on button "Pesquisar por sessões existentes" at bounding box center [229, 94] width 85 height 11
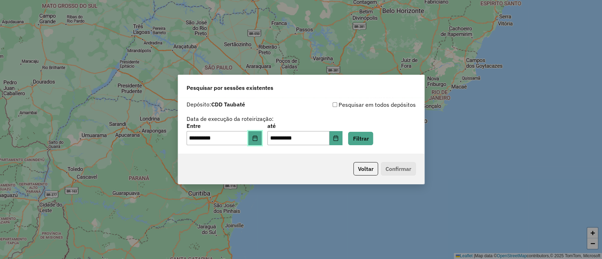
click at [262, 139] on button "Choose Date" at bounding box center [254, 138] width 13 height 14
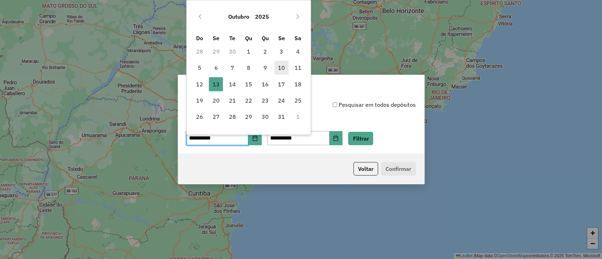
click at [282, 68] on span "10" at bounding box center [281, 68] width 14 height 14
type input "**********"
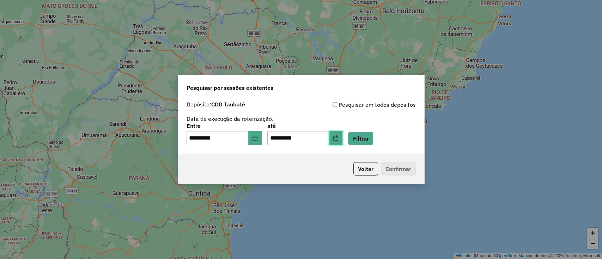
click at [343, 142] on button "Choose Date" at bounding box center [336, 138] width 13 height 14
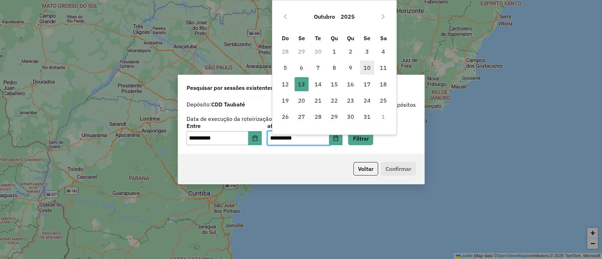
click at [373, 67] on span "10" at bounding box center [367, 68] width 14 height 14
type input "**********"
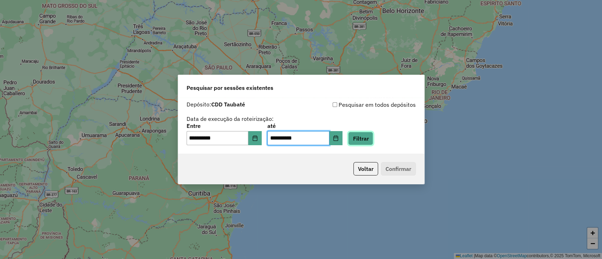
click at [370, 145] on button "Filtrar" at bounding box center [360, 138] width 25 height 13
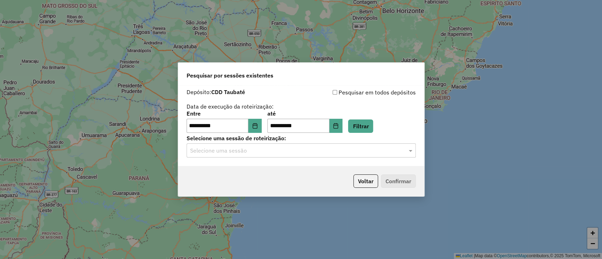
click at [340, 153] on input "text" at bounding box center [294, 151] width 208 height 8
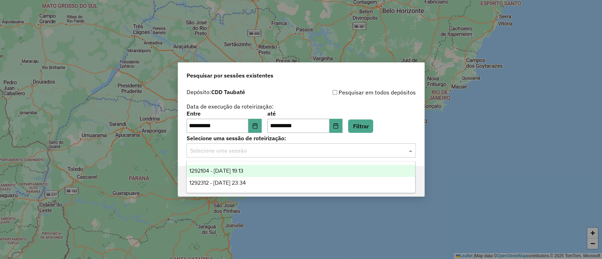
click at [319, 168] on div "1292104 - 10/10/2025 19:13" at bounding box center [301, 171] width 229 height 12
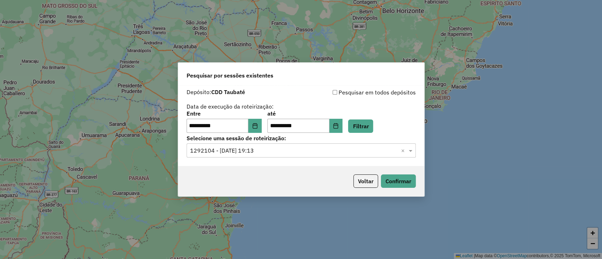
click at [397, 193] on div "Voltar Confirmar" at bounding box center [301, 181] width 246 height 30
click at [397, 189] on div "Voltar Confirmar" at bounding box center [301, 181] width 246 height 30
click at [399, 183] on button "Confirmar" at bounding box center [398, 181] width 35 height 13
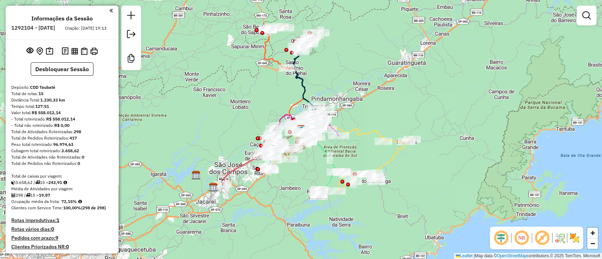
drag, startPoint x: 500, startPoint y: 236, endPoint x: 513, endPoint y: 236, distance: 13.4
click at [500, 236] on em at bounding box center [501, 238] width 17 height 17
drag, startPoint x: 542, startPoint y: 240, endPoint x: 558, endPoint y: 237, distance: 17.2
click at [542, 240] on em at bounding box center [542, 238] width 17 height 17
click at [574, 238] on img at bounding box center [574, 237] width 11 height 11
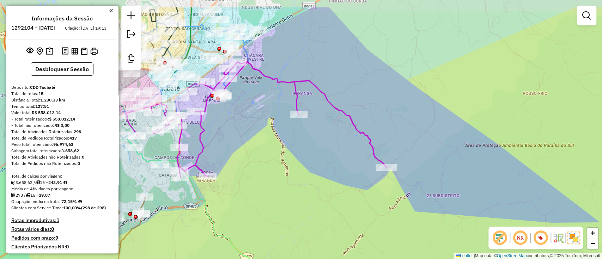
drag, startPoint x: 270, startPoint y: 160, endPoint x: 332, endPoint y: 183, distance: 65.8
click at [332, 183] on div "Janela de atendimento Grade de atendimento Capacidade Transportadoras Veículos …" at bounding box center [301, 129] width 602 height 259
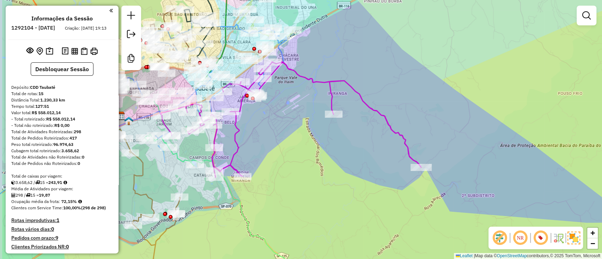
drag, startPoint x: 292, startPoint y: 205, endPoint x: 315, endPoint y: 202, distance: 23.1
click at [315, 202] on div "Janela de atendimento Grade de atendimento Capacidade Transportadoras Veículos …" at bounding box center [301, 129] width 602 height 259
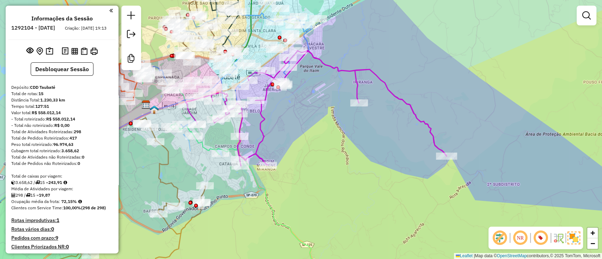
drag, startPoint x: 318, startPoint y: 210, endPoint x: 382, endPoint y: 176, distance: 72.6
click at [382, 176] on div "Janela de atendimento Grade de atendimento Capacidade Transportadoras Veículos …" at bounding box center [301, 129] width 602 height 259
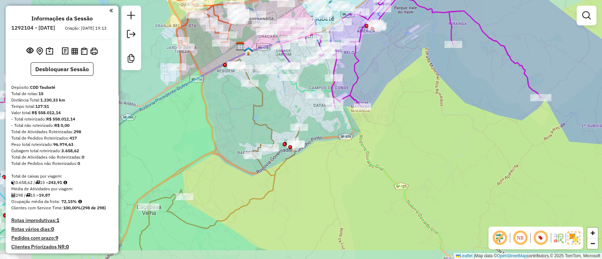
drag, startPoint x: 369, startPoint y: 193, endPoint x: 415, endPoint y: 159, distance: 57.4
click at [415, 159] on div "Janela de atendimento Grade de atendimento Capacidade Transportadoras Veículos …" at bounding box center [301, 129] width 602 height 259
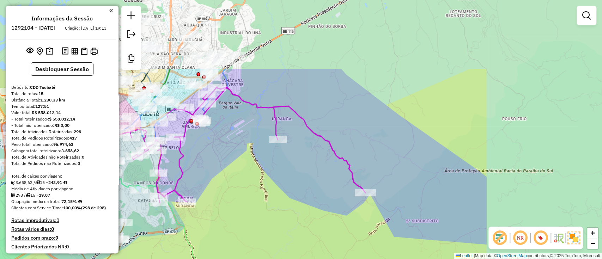
drag, startPoint x: 437, startPoint y: 151, endPoint x: 267, endPoint y: 244, distance: 194.4
click at [266, 244] on div "Janela de atendimento Grade de atendimento Capacidade Transportadoras Veículos …" at bounding box center [301, 129] width 602 height 259
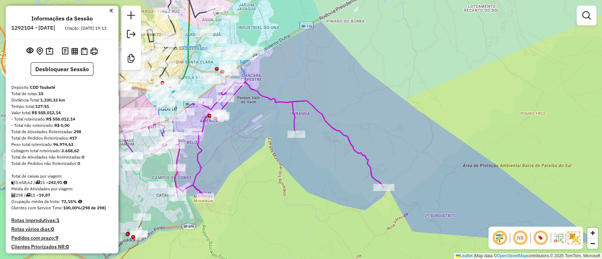
drag, startPoint x: 276, startPoint y: 241, endPoint x: 293, endPoint y: 236, distance: 18.4
click at [293, 236] on div "Janela de atendimento Grade de atendimento Capacidade Transportadoras Veículos …" at bounding box center [301, 129] width 602 height 259
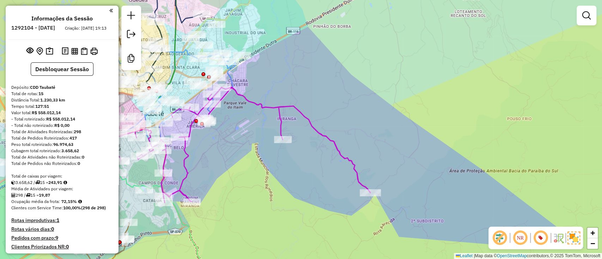
drag, startPoint x: 293, startPoint y: 236, endPoint x: 280, endPoint y: 241, distance: 14.4
click at [280, 241] on div "Janela de atendimento Grade de atendimento Capacidade Transportadoras Veículos …" at bounding box center [301, 129] width 602 height 259
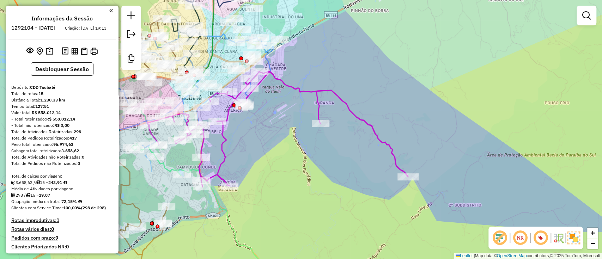
drag, startPoint x: 273, startPoint y: 241, endPoint x: 310, endPoint y: 225, distance: 40.6
click at [310, 225] on div "Janela de atendimento Grade de atendimento Capacidade Transportadoras Veículos …" at bounding box center [301, 129] width 602 height 259
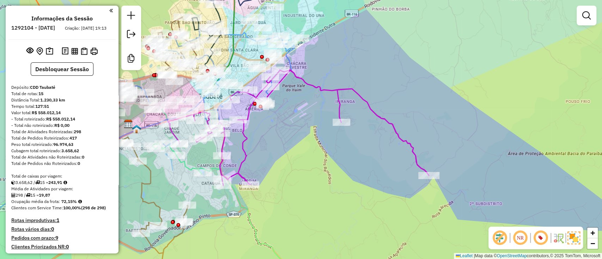
drag, startPoint x: 292, startPoint y: 221, endPoint x: 312, endPoint y: 219, distance: 20.5
click at [312, 219] on div "Janela de atendimento Grade de atendimento Capacidade Transportadoras Veículos …" at bounding box center [301, 129] width 602 height 259
